Goal: Task Accomplishment & Management: Manage account settings

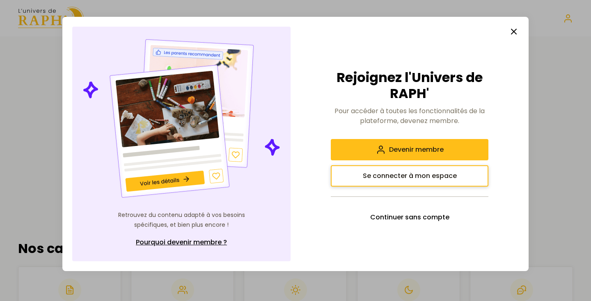
click at [405, 174] on span "Se connecter à mon espace" at bounding box center [410, 176] width 94 height 10
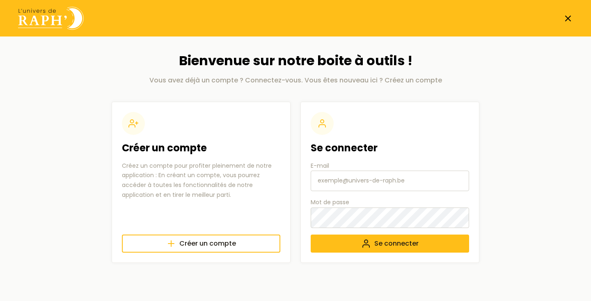
click at [344, 180] on input "E-mail" at bounding box center [390, 181] width 158 height 21
click at [378, 240] on span "Se connecter" at bounding box center [396, 244] width 44 height 10
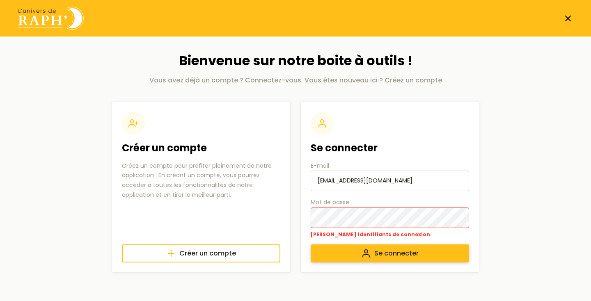
click at [348, 256] on button "Se connecter" at bounding box center [390, 254] width 158 height 18
click at [319, 182] on input "[EMAIL_ADDRESS][DOMAIN_NAME]" at bounding box center [390, 181] width 158 height 21
click at [311, 245] on button "Se connecter" at bounding box center [390, 254] width 158 height 18
drag, startPoint x: 404, startPoint y: 180, endPoint x: 317, endPoint y: 178, distance: 87.0
click at [317, 178] on input "[EMAIL_ADDRESS][DOMAIN_NAME]" at bounding box center [390, 181] width 158 height 21
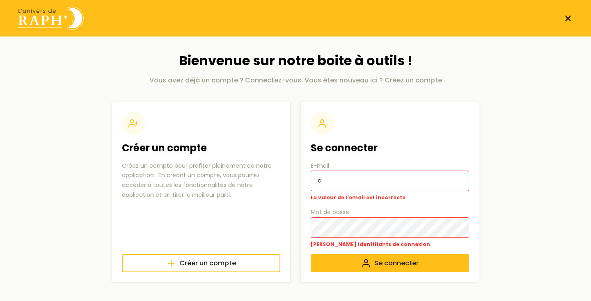
click at [344, 180] on input "c" at bounding box center [390, 181] width 158 height 21
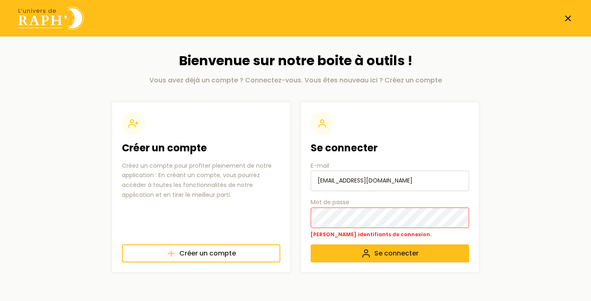
type input "[EMAIL_ADDRESS][DOMAIN_NAME]"
click at [311, 245] on button "Se connecter" at bounding box center [390, 254] width 158 height 18
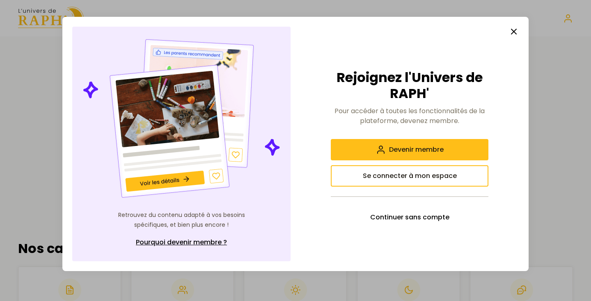
click at [515, 36] on icon "button" at bounding box center [514, 32] width 10 height 10
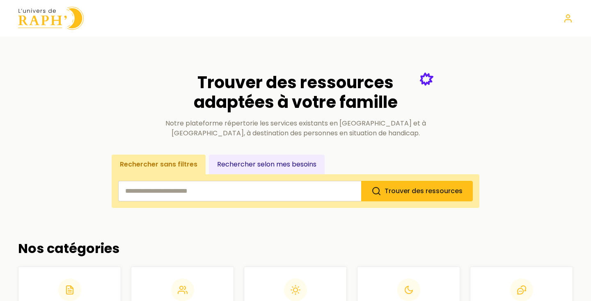
click at [566, 23] on div at bounding box center [295, 18] width 581 height 23
click at [570, 14] on icon at bounding box center [568, 19] width 10 height 10
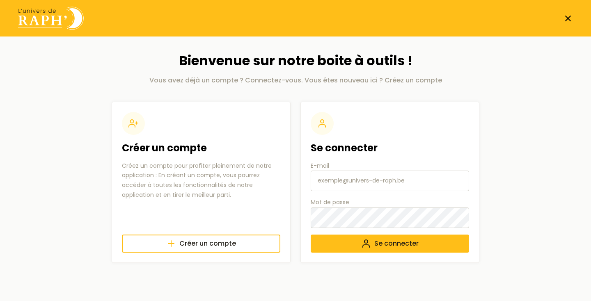
click at [322, 181] on input "E-mail" at bounding box center [390, 181] width 158 height 21
type input "[EMAIL_ADDRESS][DOMAIN_NAME]"
click at [331, 248] on button "Se connecter" at bounding box center [390, 244] width 158 height 18
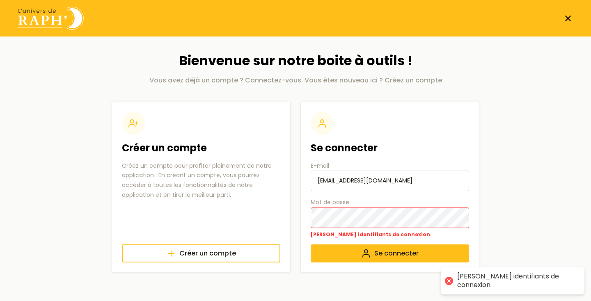
click at [303, 214] on div "Se connecter E-mail universderaph@gmail.com Mot de passe Mauvais identifiants d…" at bounding box center [389, 187] width 179 height 171
click at [311, 245] on button "Se connecter" at bounding box center [390, 254] width 158 height 18
